Goal: Transaction & Acquisition: Purchase product/service

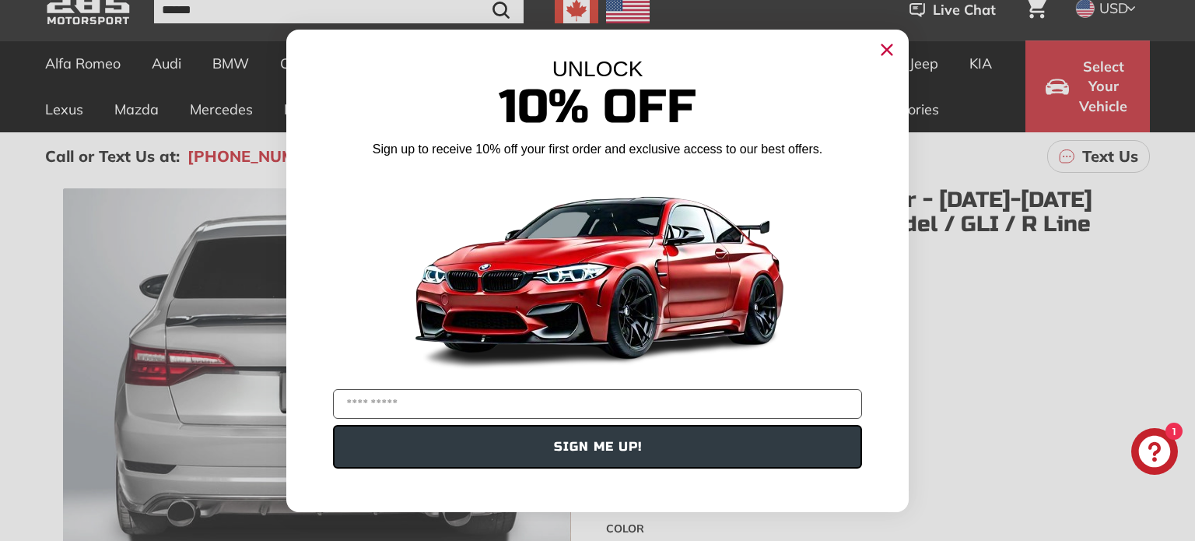
click at [885, 52] on circle "Close dialog" at bounding box center [886, 48] width 23 height 23
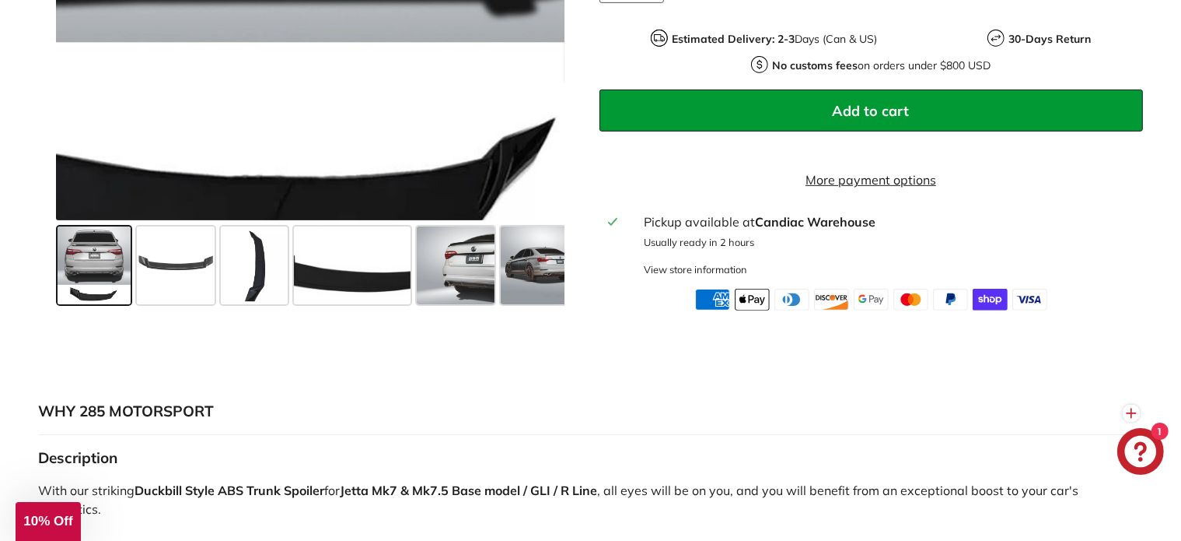
scroll to position [778, 0]
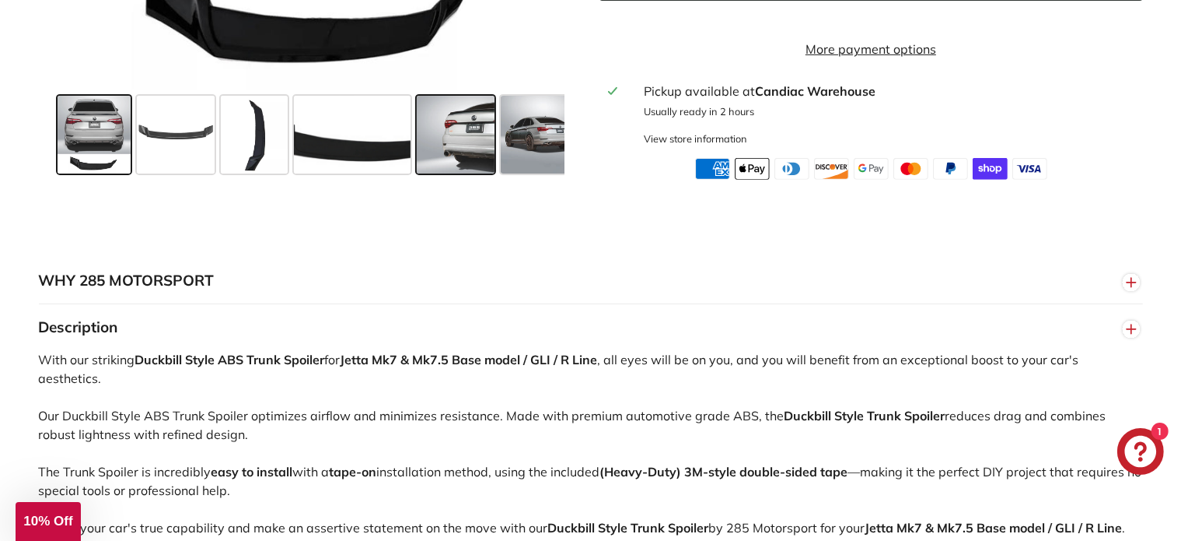
click at [440, 136] on span at bounding box center [456, 135] width 78 height 78
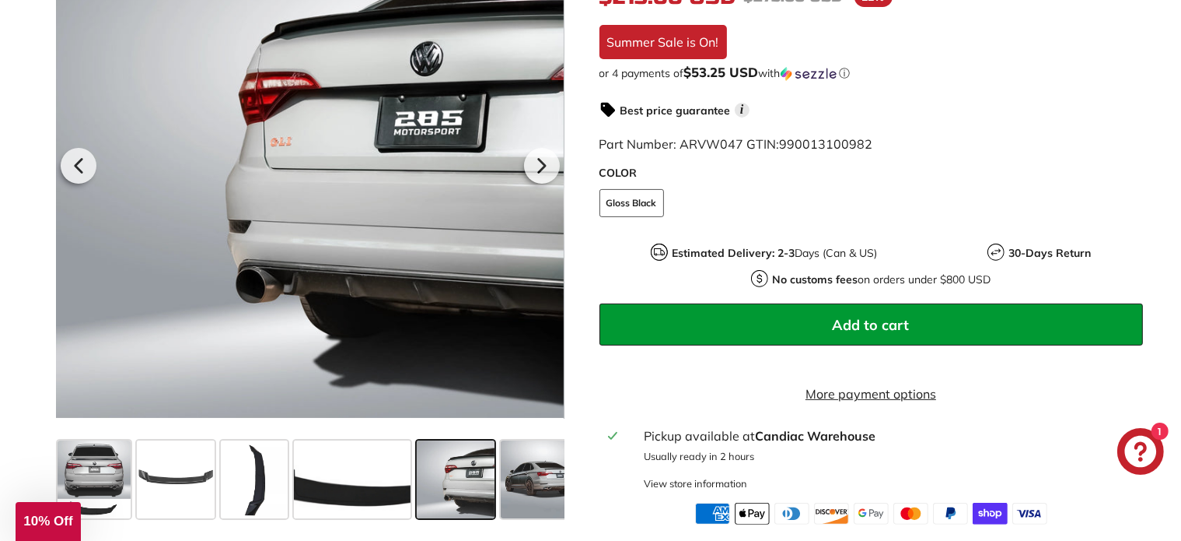
scroll to position [467, 0]
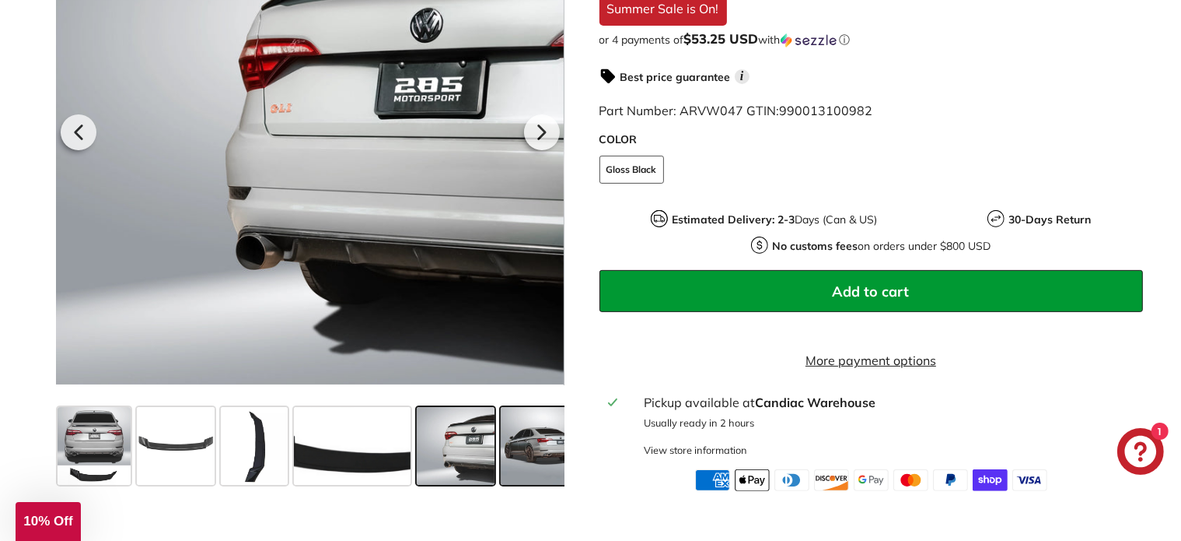
click at [505, 422] on span at bounding box center [540, 446] width 78 height 78
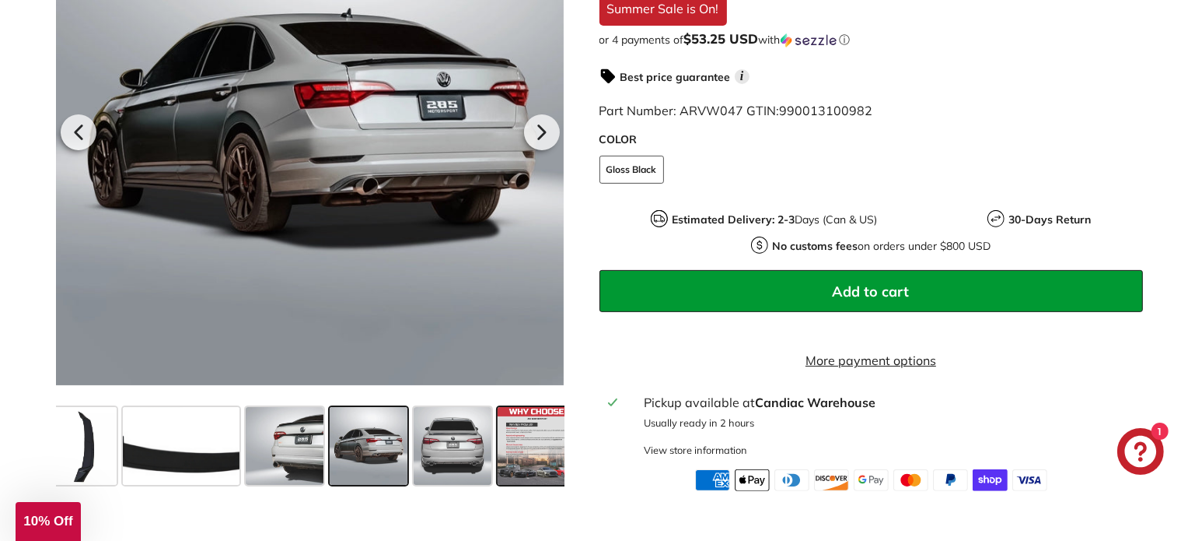
scroll to position [0, 184]
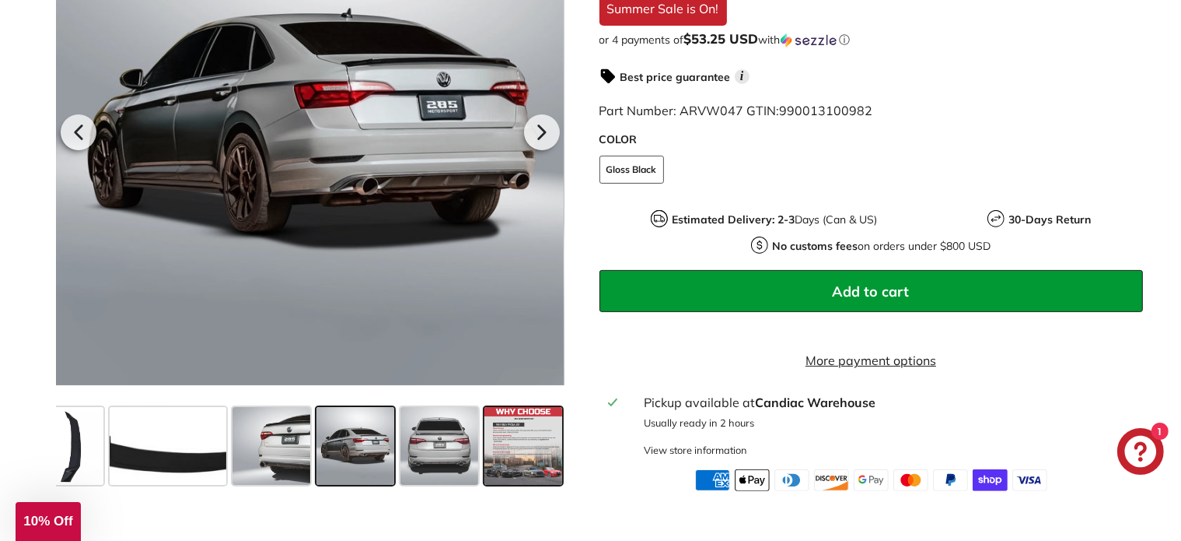
click at [523, 465] on span at bounding box center [524, 446] width 78 height 78
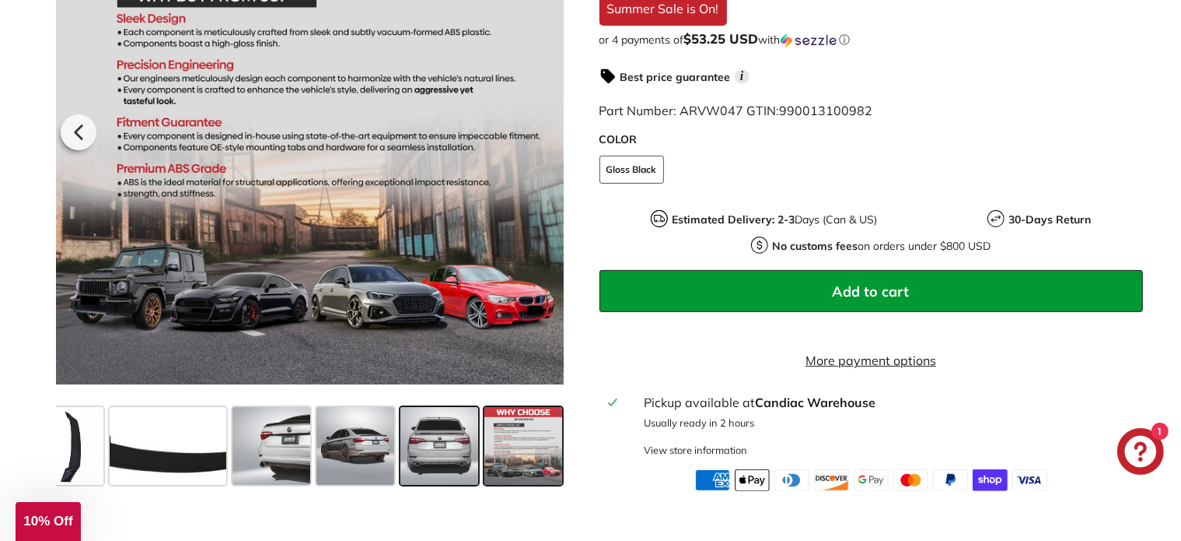
click at [457, 472] on span at bounding box center [440, 446] width 78 height 78
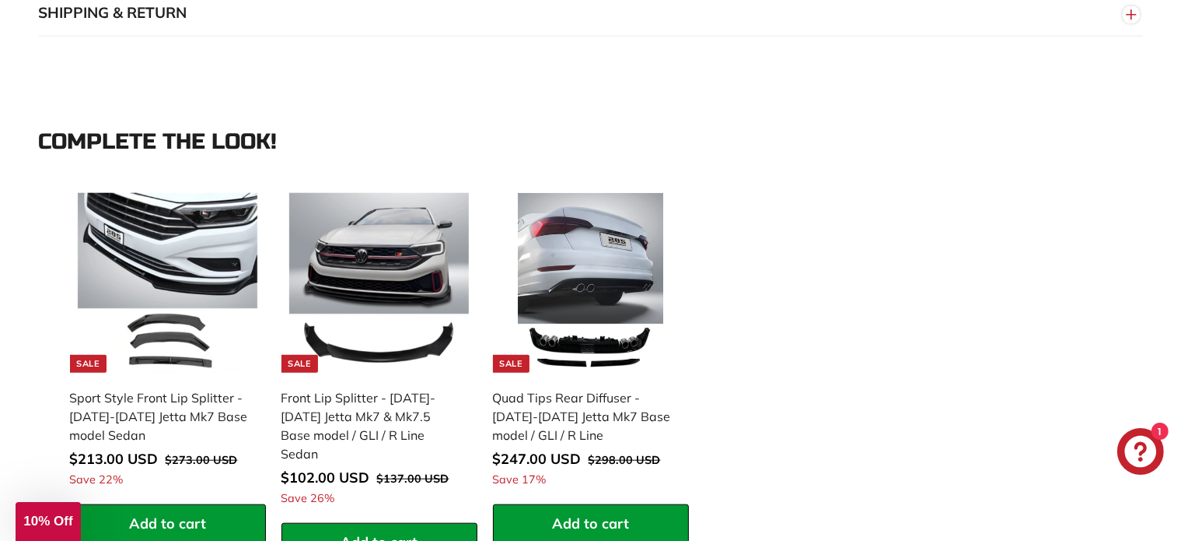
scroll to position [1478, 0]
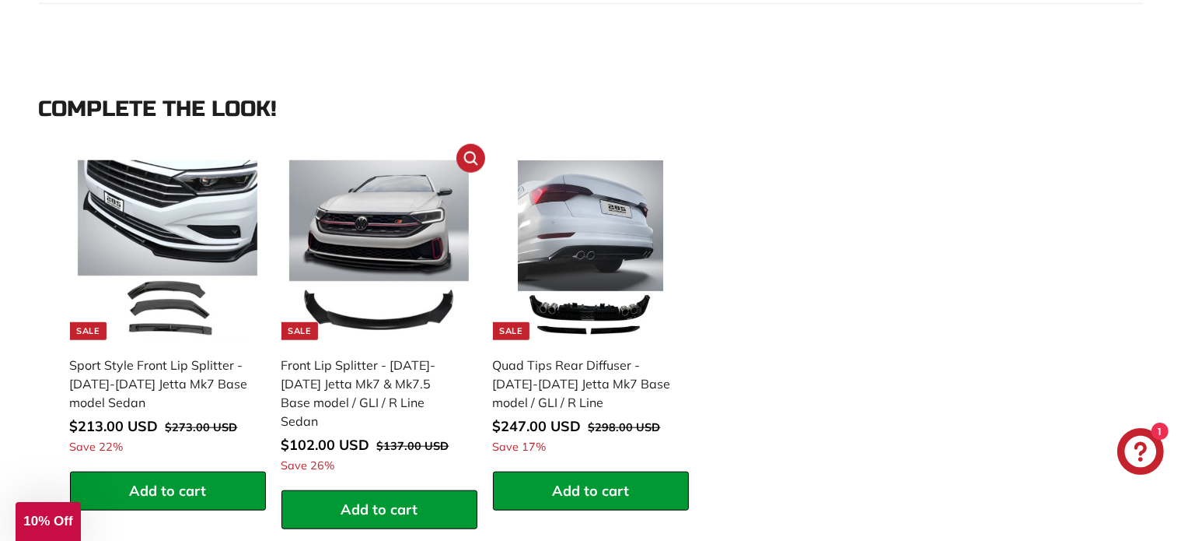
click at [406, 241] on img at bounding box center [379, 250] width 180 height 180
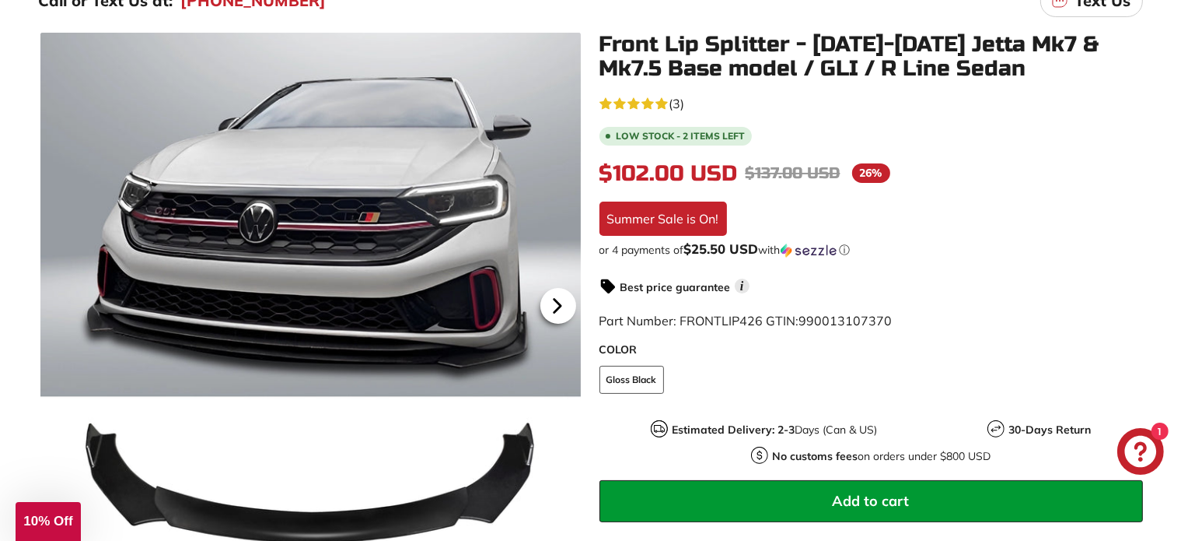
click at [556, 301] on icon at bounding box center [557, 305] width 6 height 13
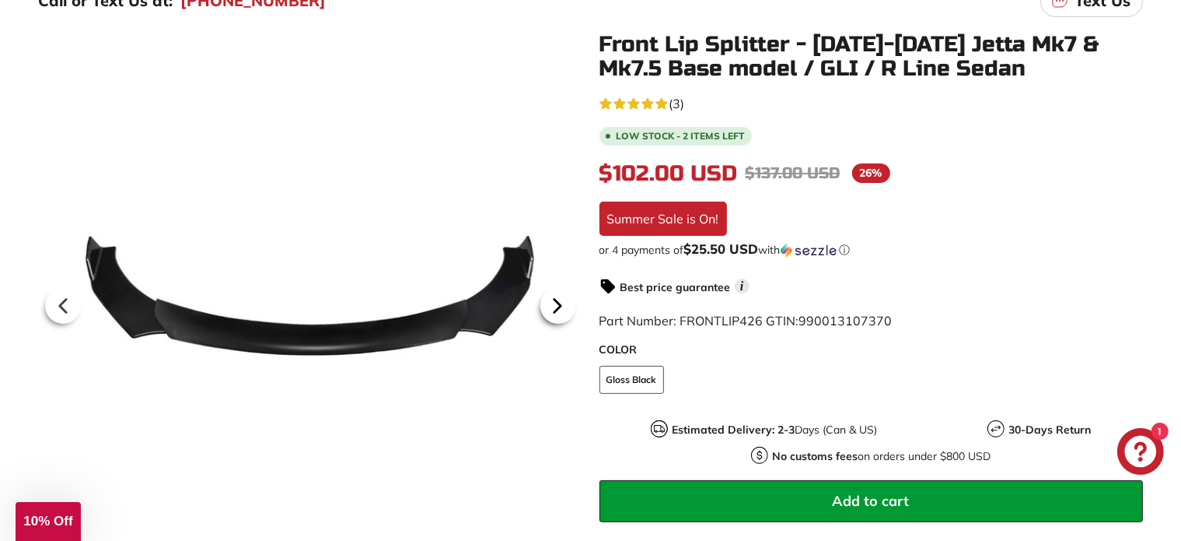
click at [556, 301] on icon at bounding box center [557, 305] width 6 height 13
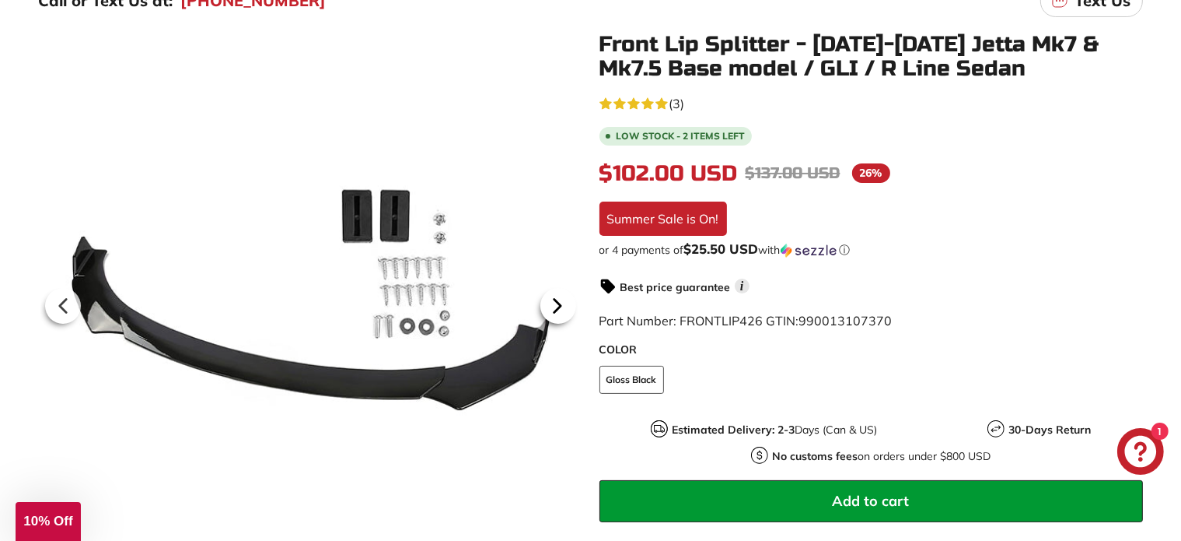
click at [556, 301] on icon at bounding box center [557, 305] width 6 height 13
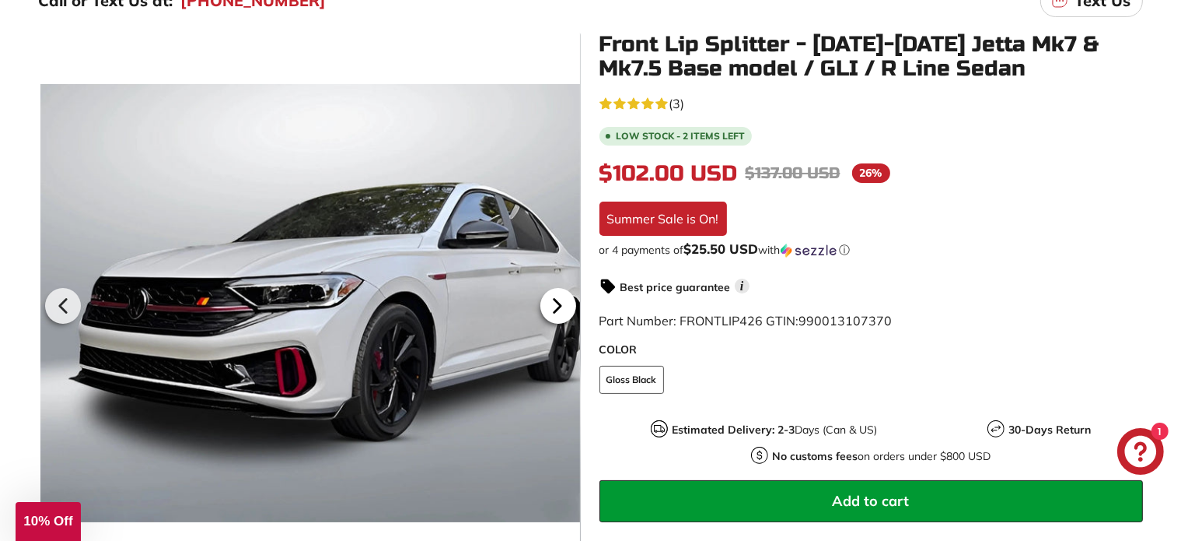
click at [556, 301] on icon at bounding box center [557, 305] width 6 height 13
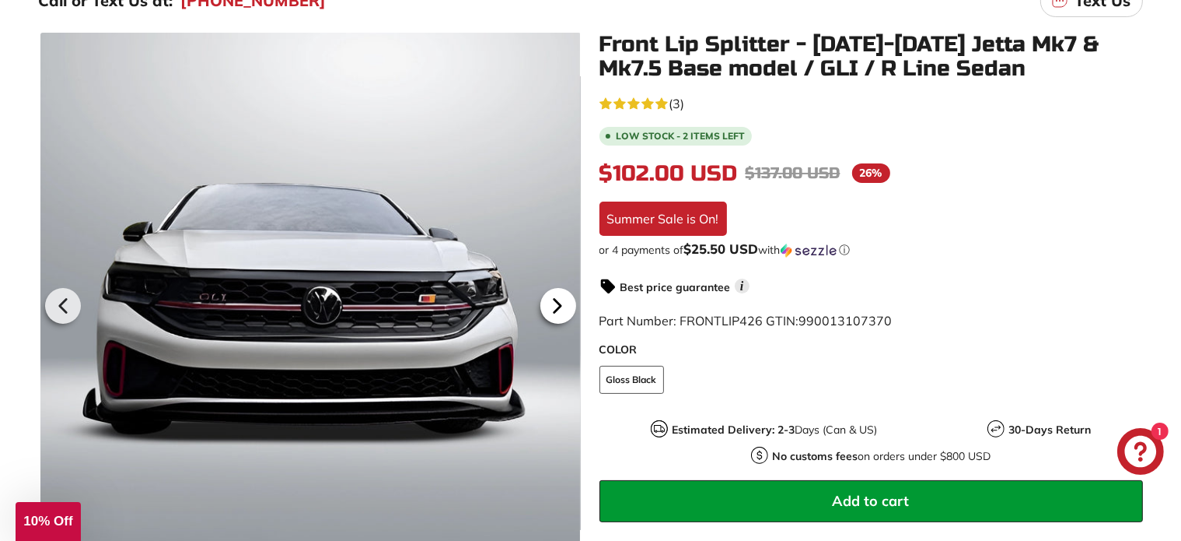
click at [556, 301] on icon at bounding box center [557, 305] width 6 height 13
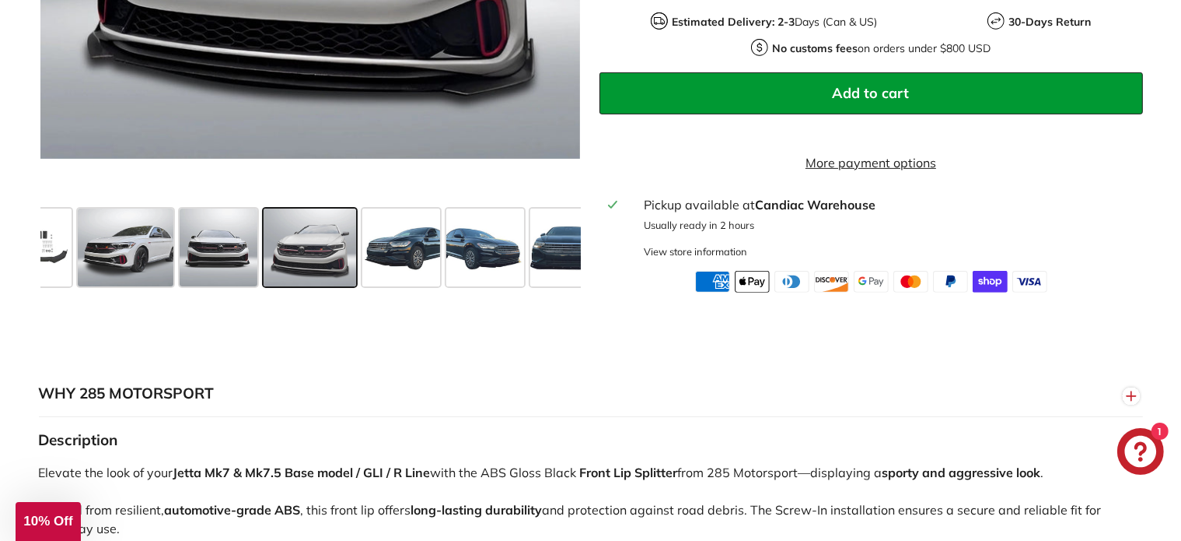
scroll to position [467, 0]
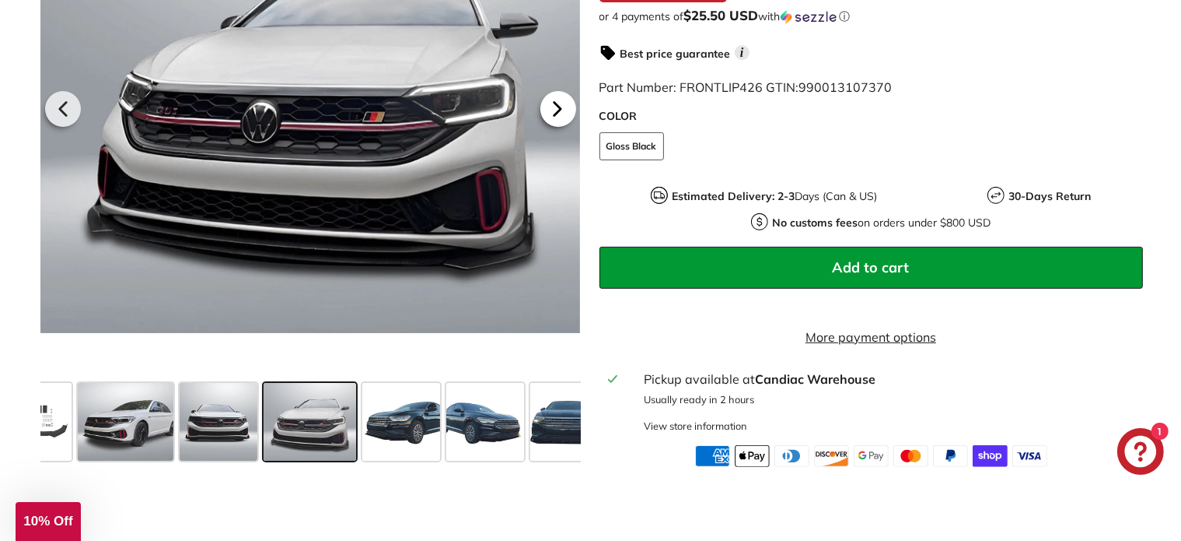
click at [550, 127] on icon at bounding box center [558, 109] width 36 height 36
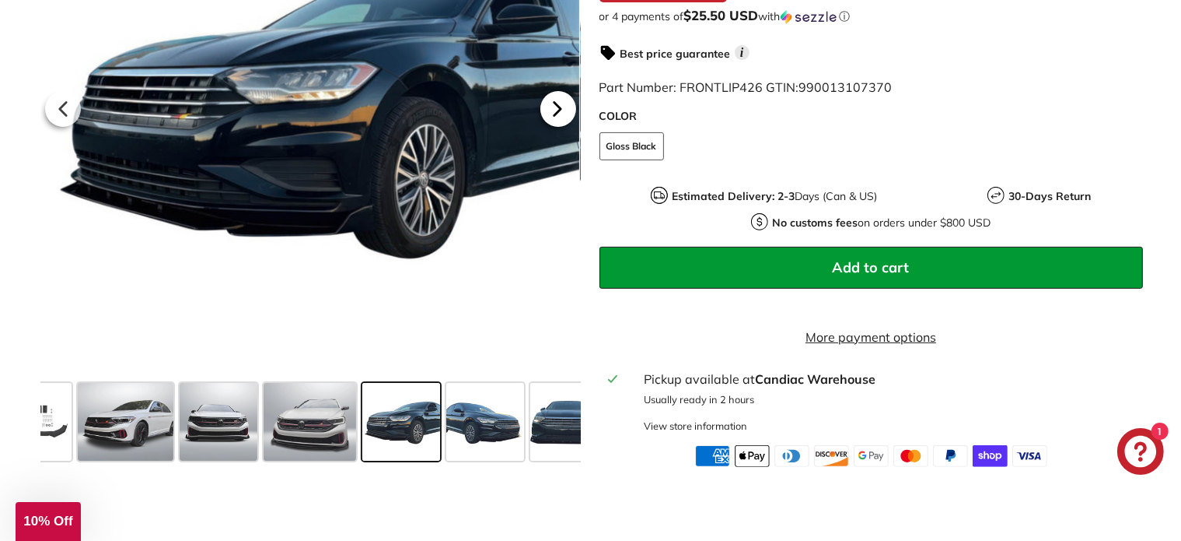
click at [550, 127] on icon at bounding box center [558, 109] width 36 height 36
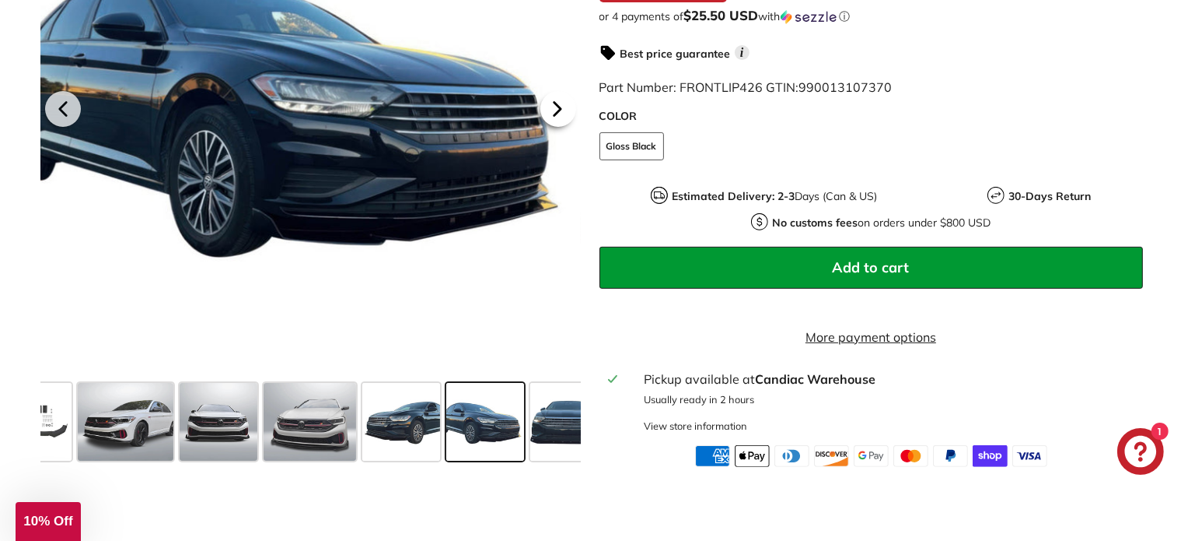
click at [550, 127] on icon at bounding box center [558, 109] width 36 height 36
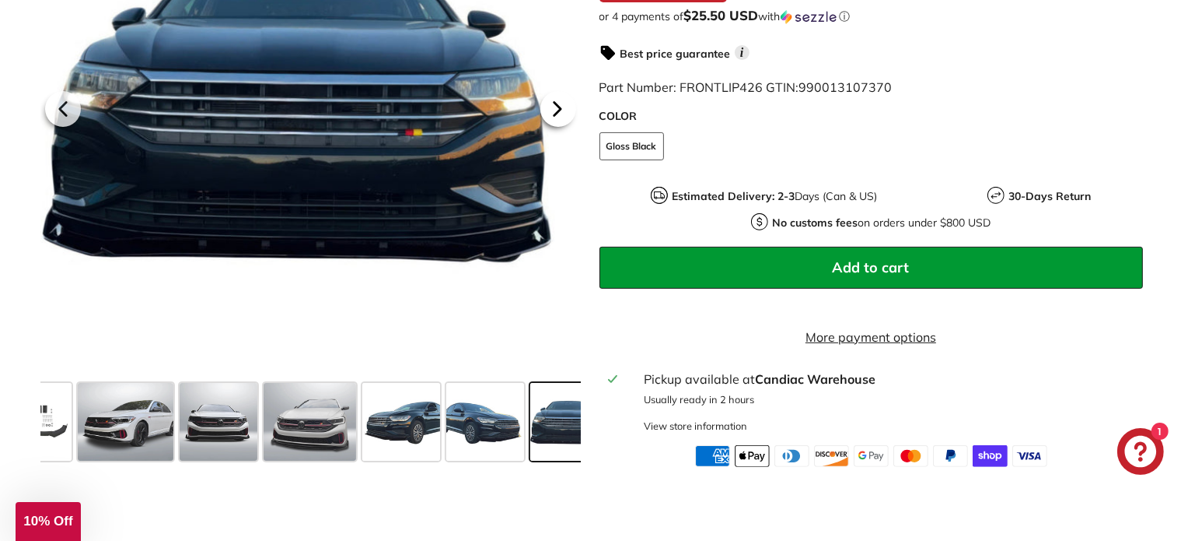
scroll to position [0, 369]
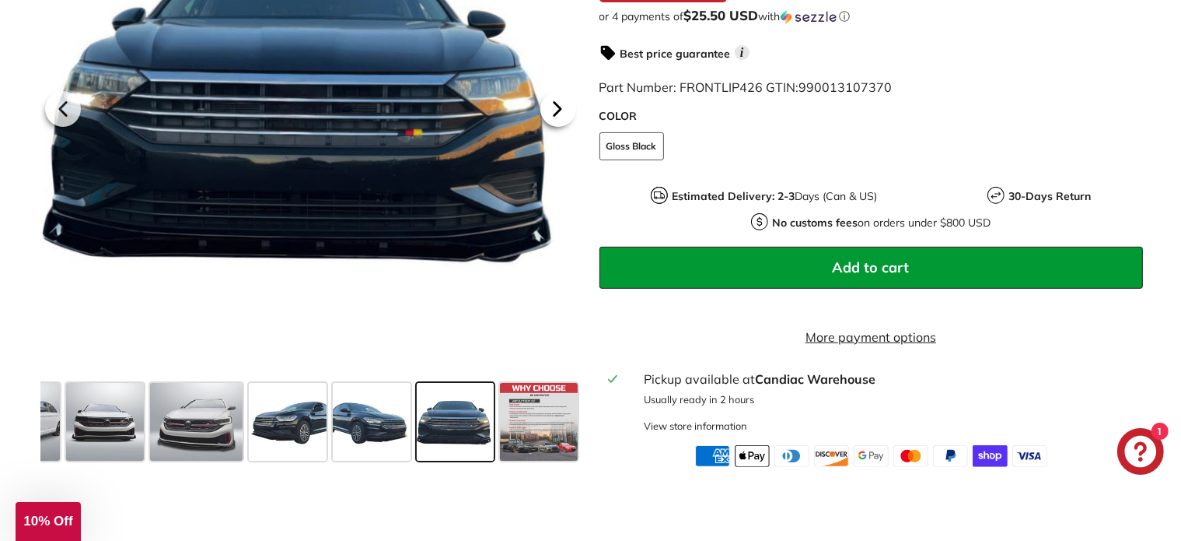
click at [550, 127] on icon at bounding box center [558, 109] width 36 height 36
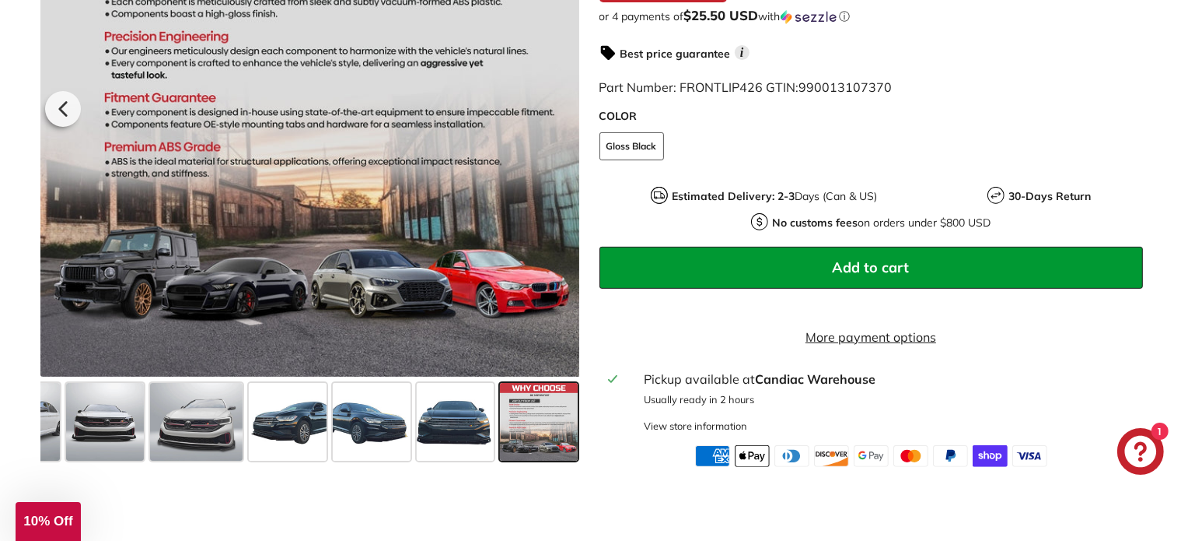
click at [550, 130] on div at bounding box center [309, 106] width 541 height 541
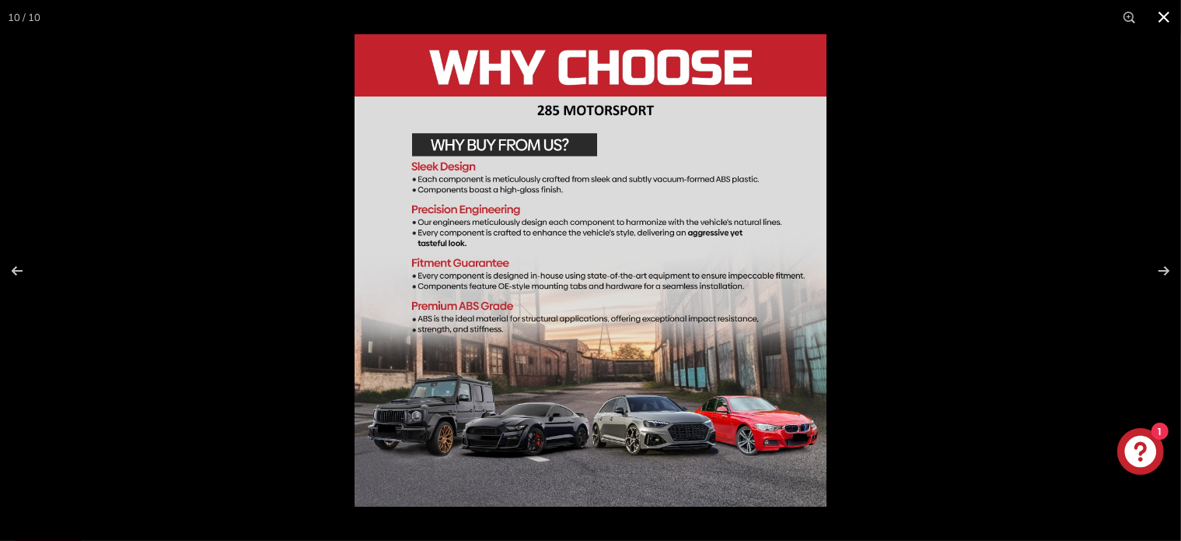
click at [1162, 12] on button at bounding box center [1164, 17] width 34 height 34
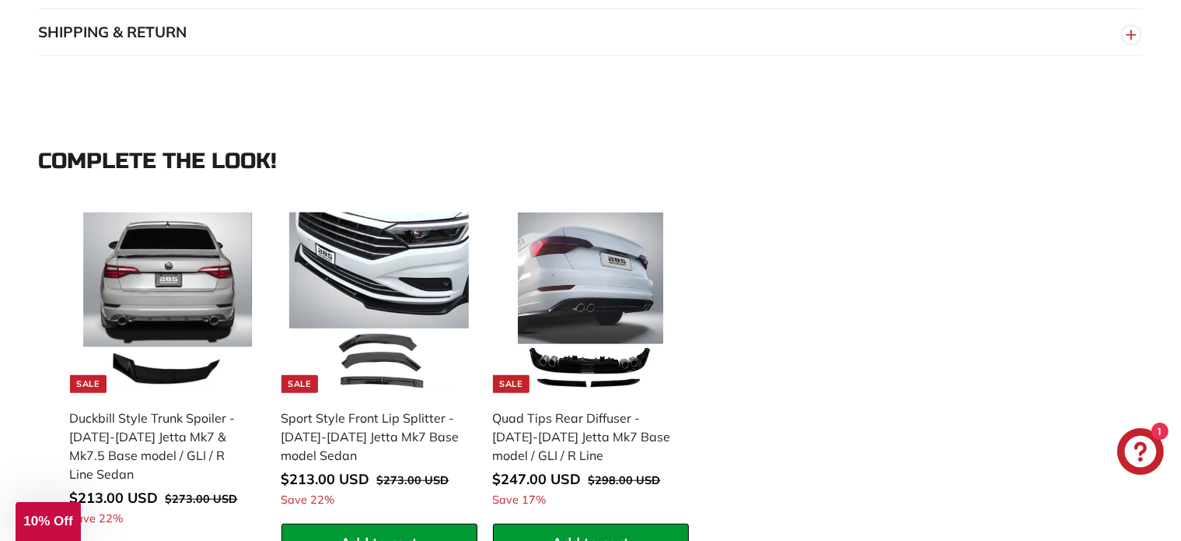
scroll to position [1167, 0]
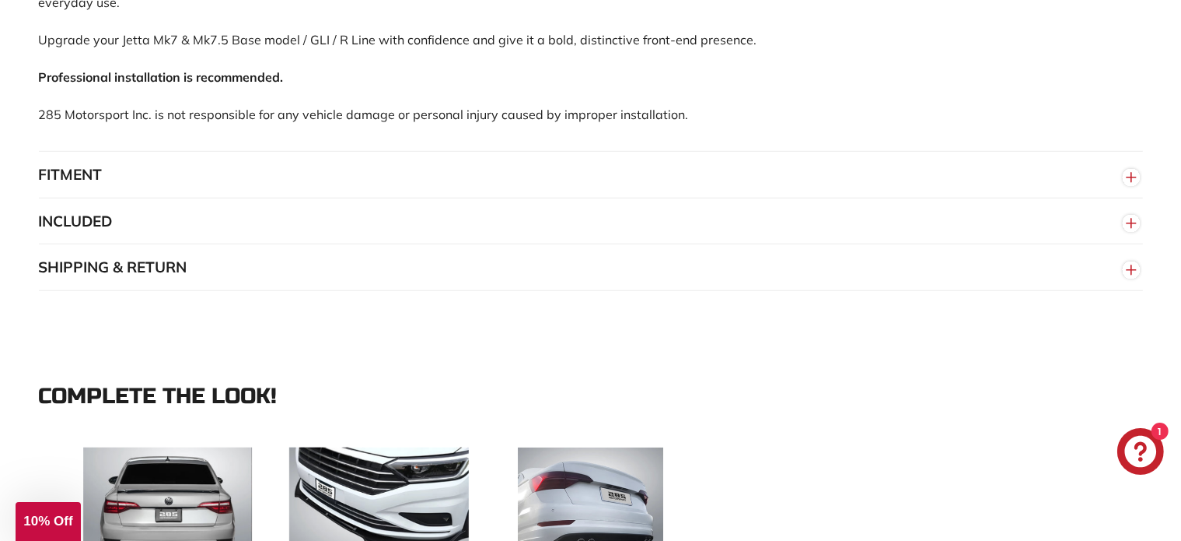
click at [1132, 228] on line "button" at bounding box center [1132, 223] width 0 height 9
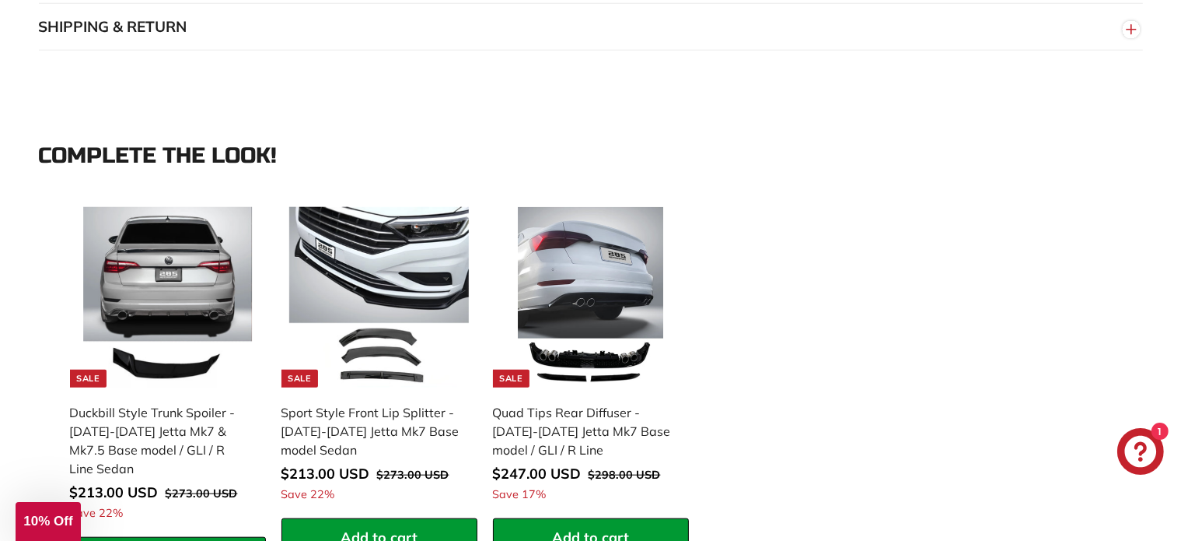
scroll to position [1478, 0]
